Goal: Navigation & Orientation: Go to known website

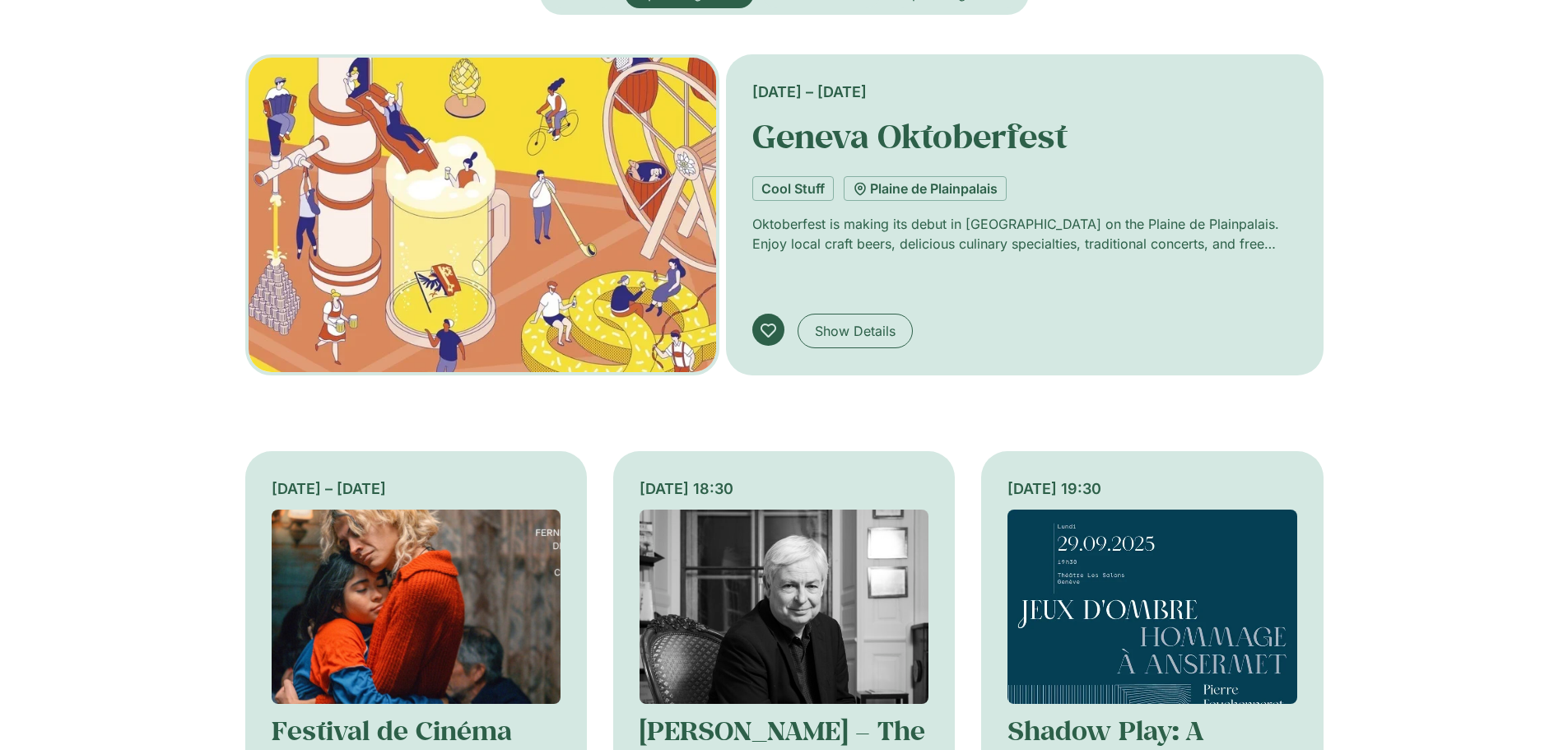
scroll to position [905, 0]
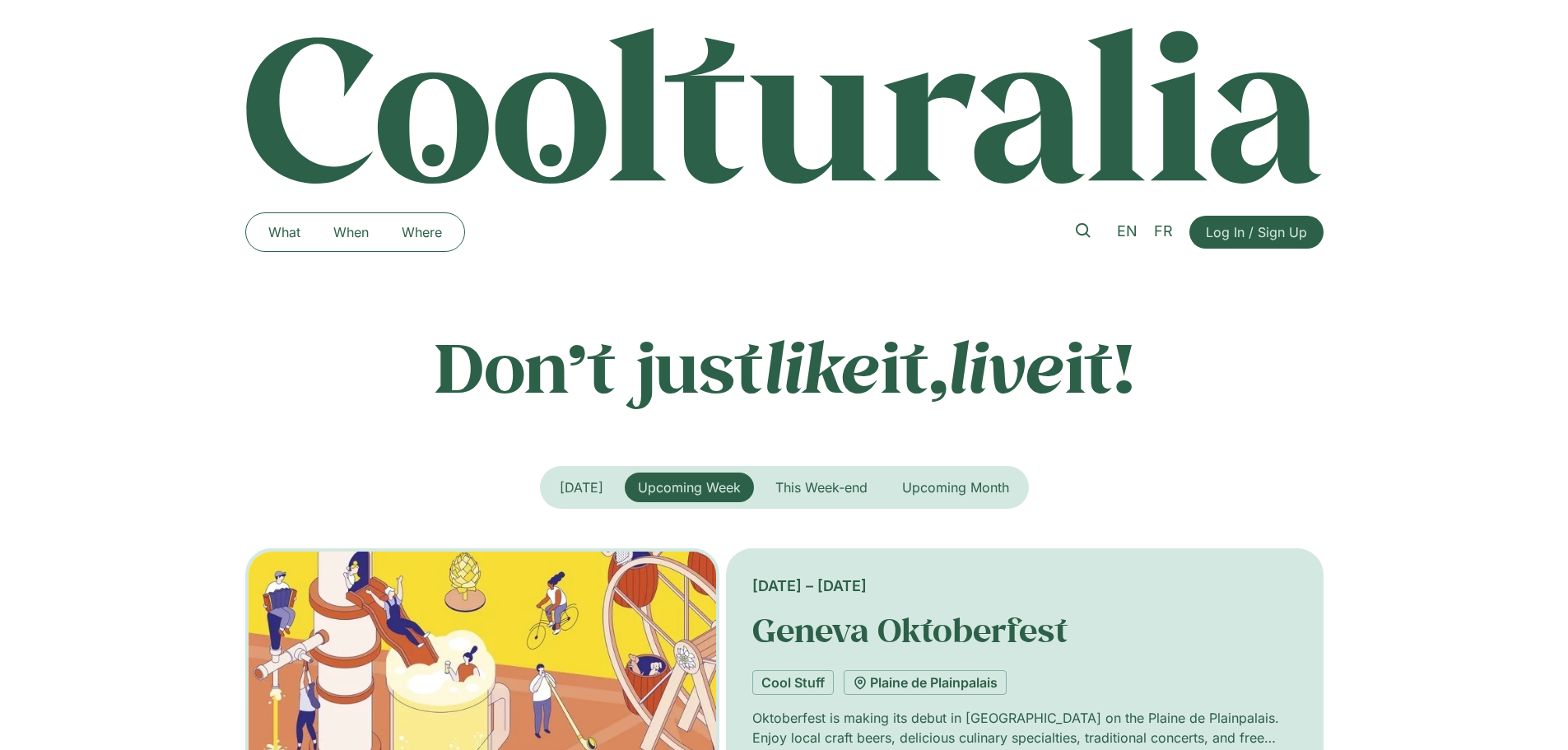
scroll to position [869, 0]
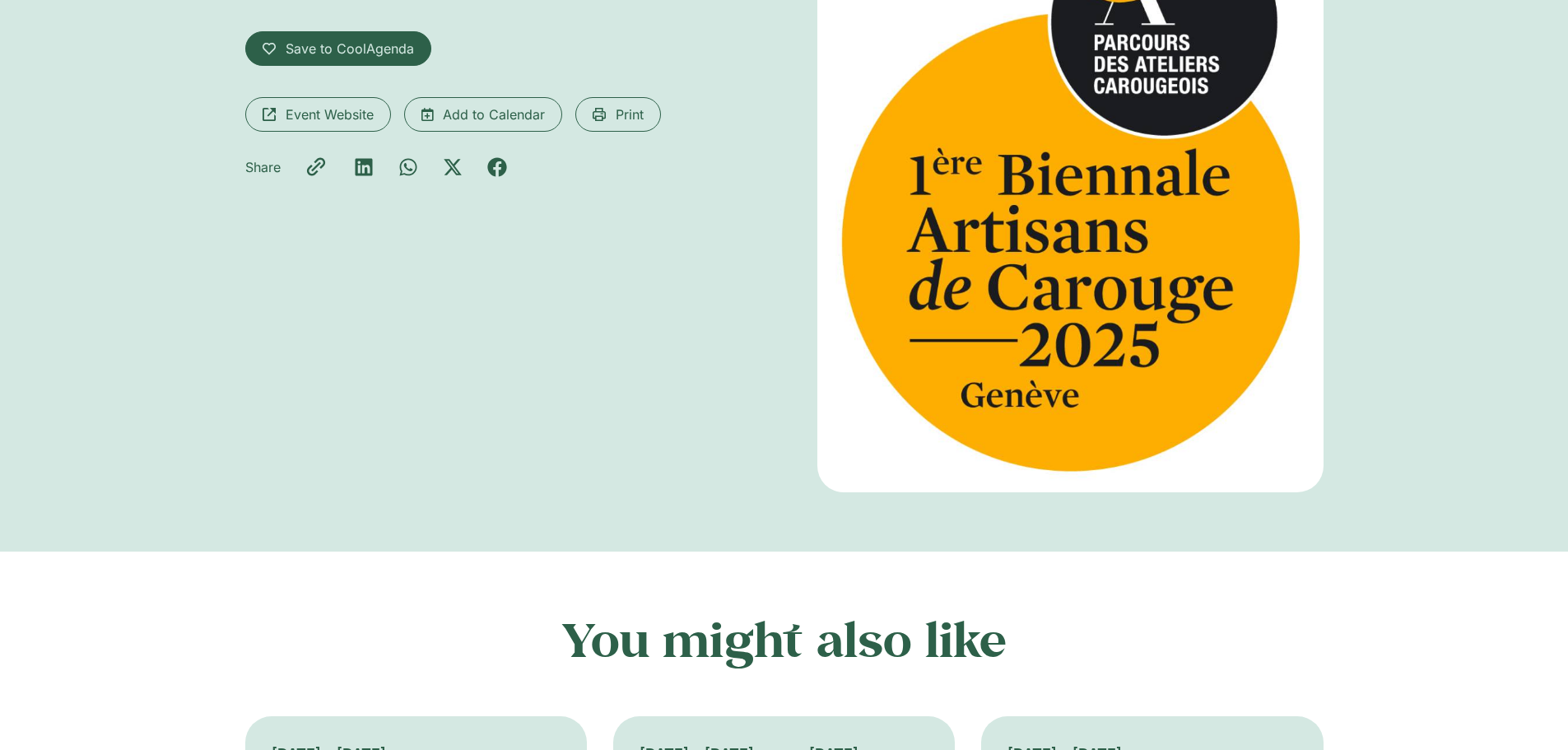
scroll to position [164, 0]
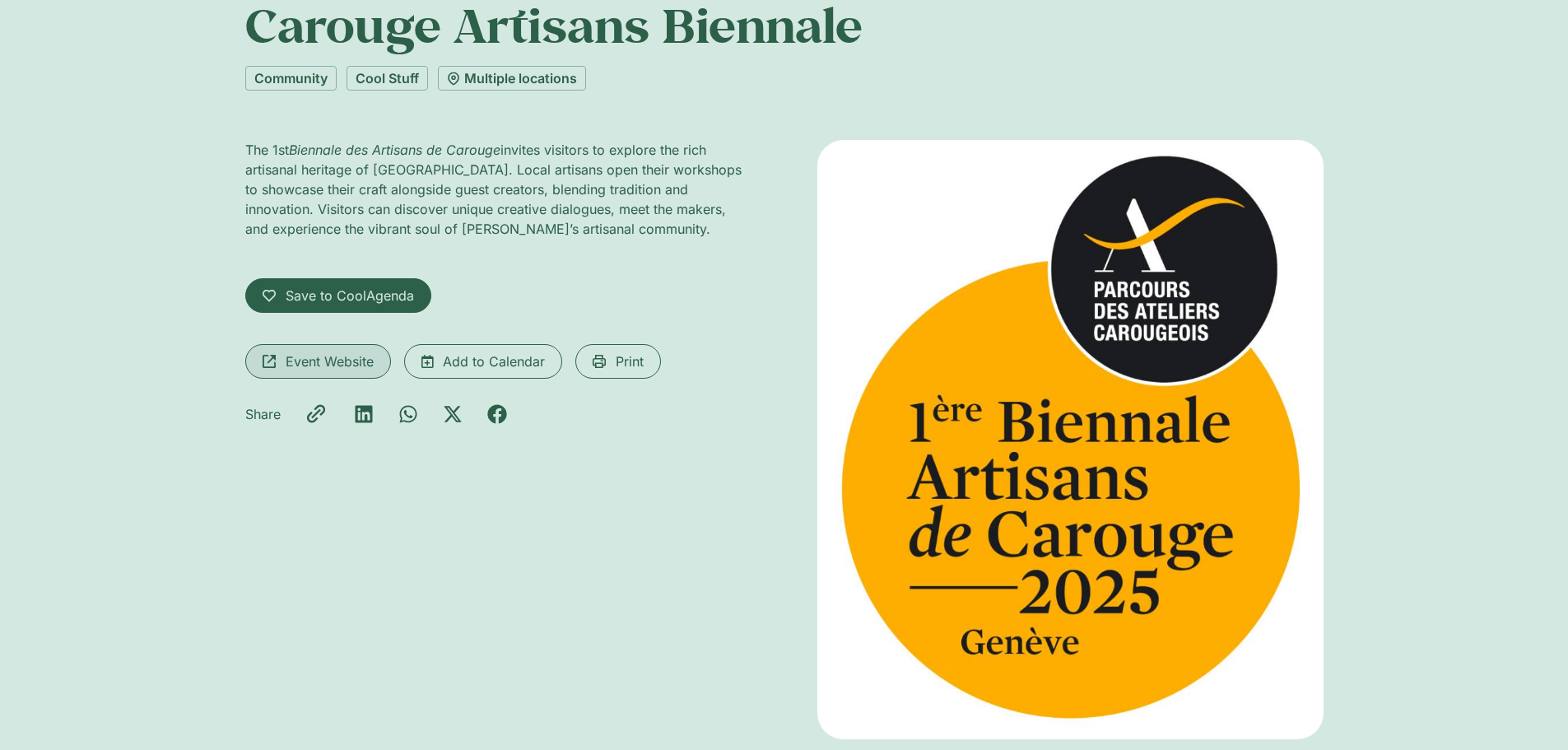
click at [376, 356] on link "Event Website" at bounding box center [318, 361] width 146 height 35
